Goal: Task Accomplishment & Management: Manage account settings

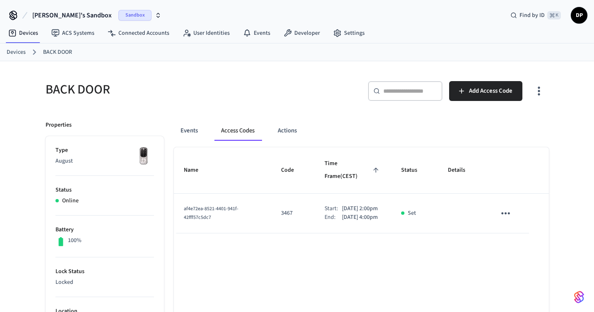
scroll to position [72, 0]
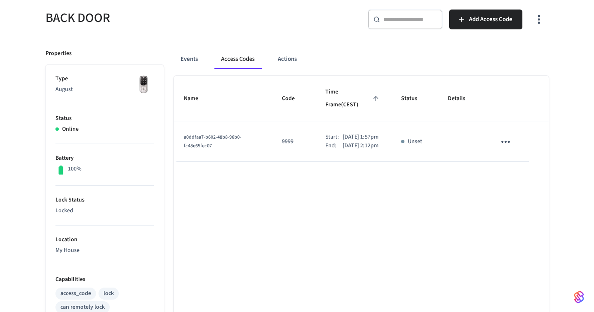
click at [504, 135] on icon "sticky table" at bounding box center [505, 141] width 13 height 13
click at [518, 177] on li "Delete" at bounding box center [525, 183] width 39 height 22
click at [512, 135] on icon "sticky table" at bounding box center [505, 141] width 13 height 13
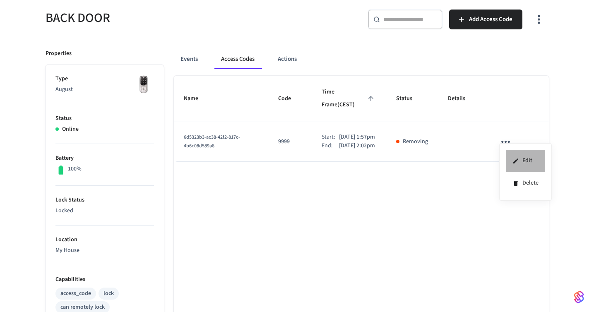
click at [526, 165] on li "Edit" at bounding box center [525, 161] width 39 height 22
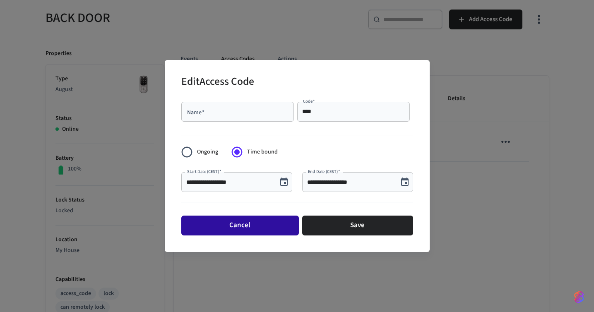
click at [278, 222] on button "Cancel" at bounding box center [240, 226] width 118 height 20
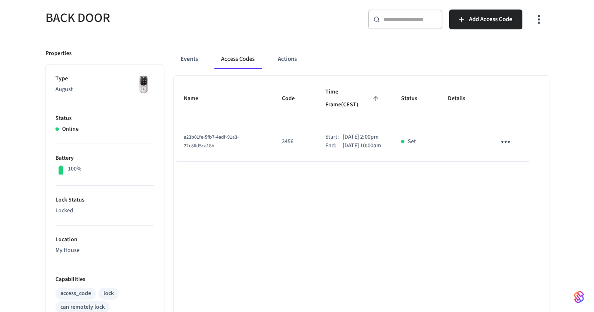
click at [501, 136] on icon "sticky table" at bounding box center [505, 141] width 13 height 13
click at [517, 158] on icon at bounding box center [516, 160] width 5 height 5
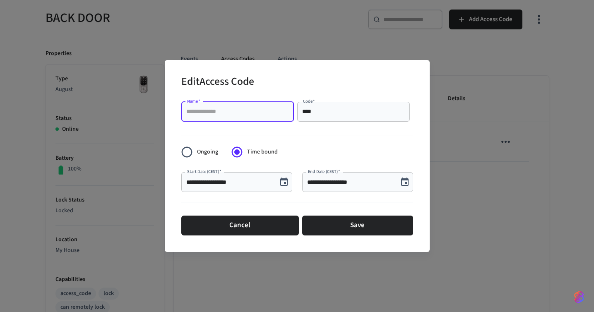
click at [209, 115] on input "Name   *" at bounding box center [237, 112] width 103 height 8
click at [287, 72] on div "Edit Access Code" at bounding box center [297, 82] width 232 height 25
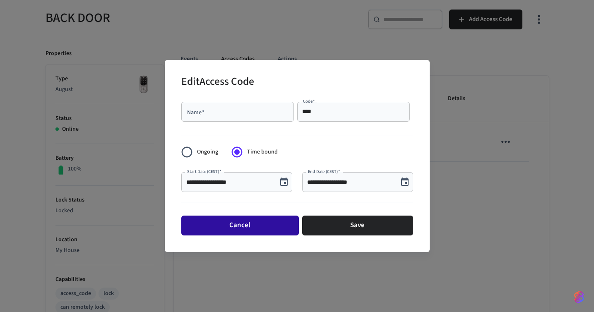
click at [266, 222] on button "Cancel" at bounding box center [240, 226] width 118 height 20
